Goal: Find specific page/section: Find specific page/section

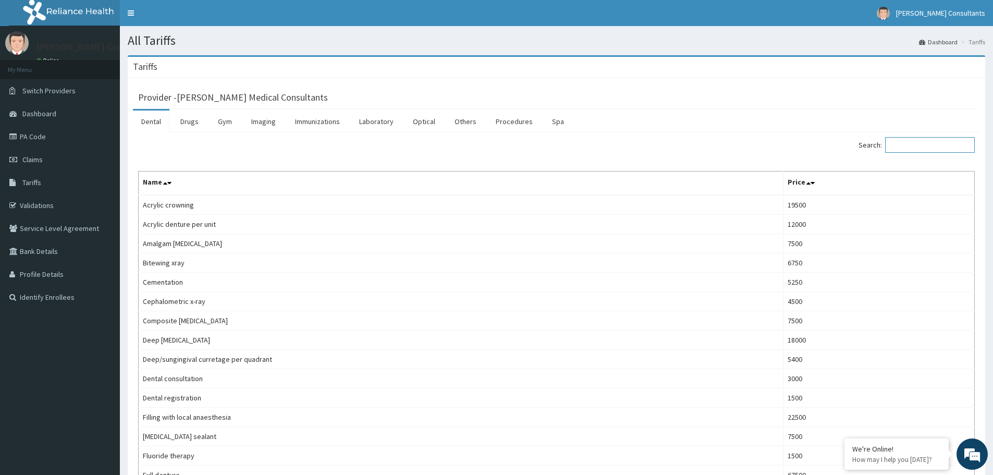
click at [909, 142] on input "Search:" at bounding box center [930, 145] width 90 height 16
click at [373, 117] on link "Laboratory" at bounding box center [376, 122] width 51 height 22
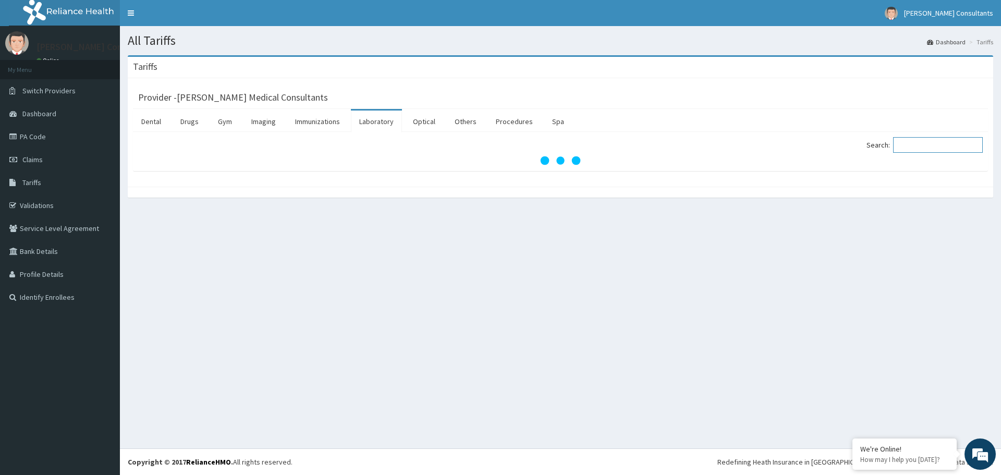
click at [927, 144] on input "Search:" at bounding box center [938, 145] width 90 height 16
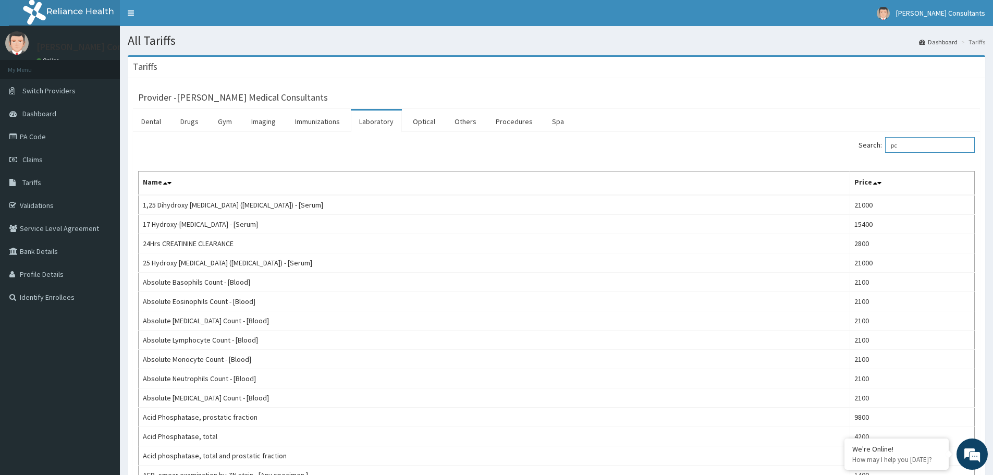
type input "pcv"
